Goal: Task Accomplishment & Management: Manage account settings

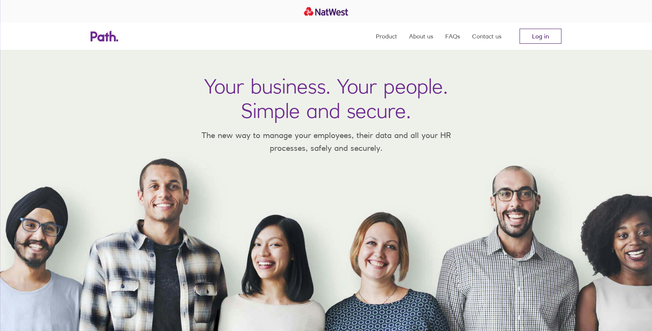
click at [537, 35] on link "Log in" at bounding box center [540, 36] width 42 height 15
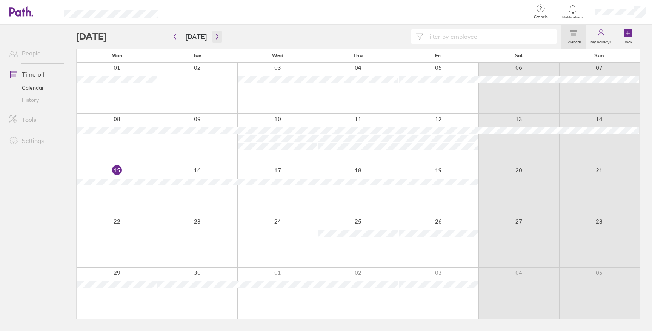
click at [214, 36] on icon "button" at bounding box center [217, 37] width 6 height 6
